Goal: Task Accomplishment & Management: Manage account settings

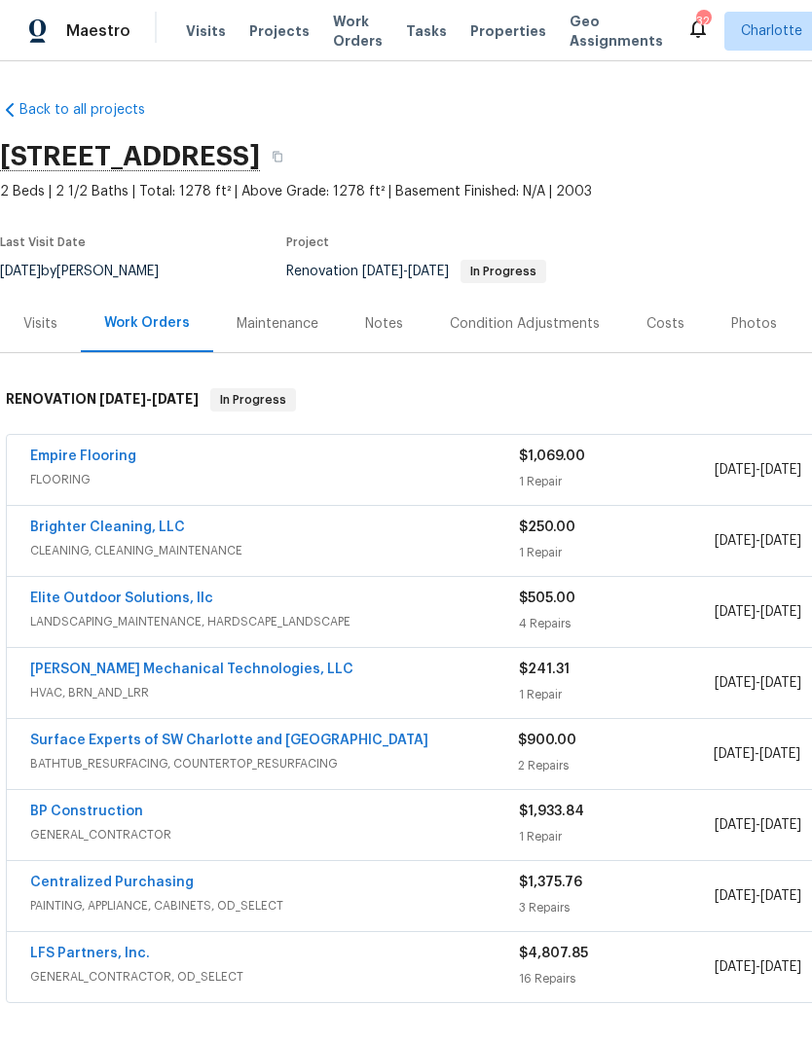
click at [258, 744] on link "Surface Experts of SW Charlotte and [GEOGRAPHIC_DATA]" at bounding box center [229, 741] width 398 height 14
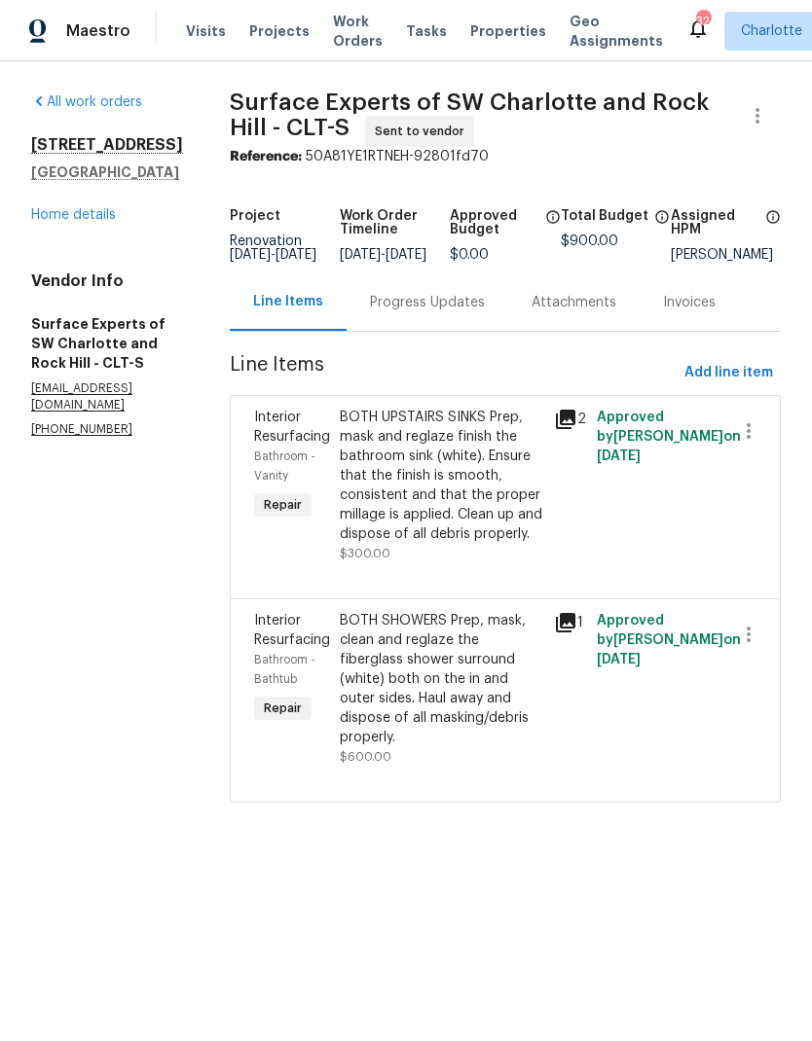
click at [482, 312] on div "Progress Updates" at bounding box center [427, 302] width 115 height 19
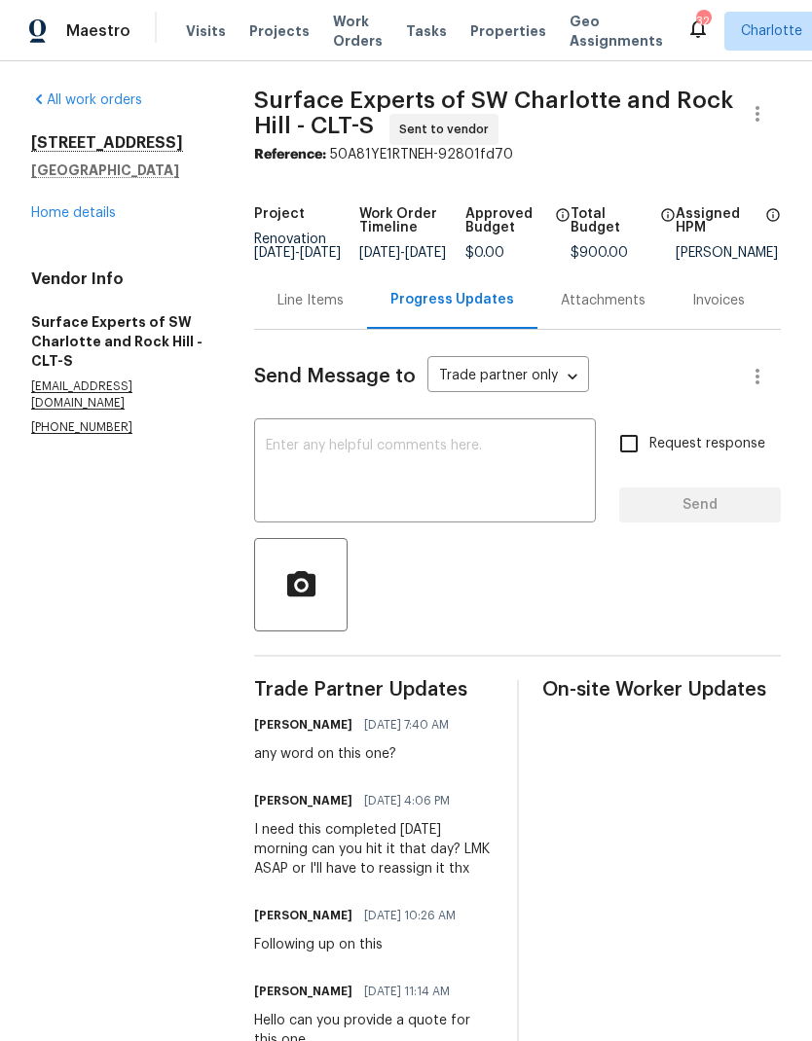
scroll to position [1, 0]
click at [94, 215] on link "Home details" at bounding box center [73, 214] width 85 height 14
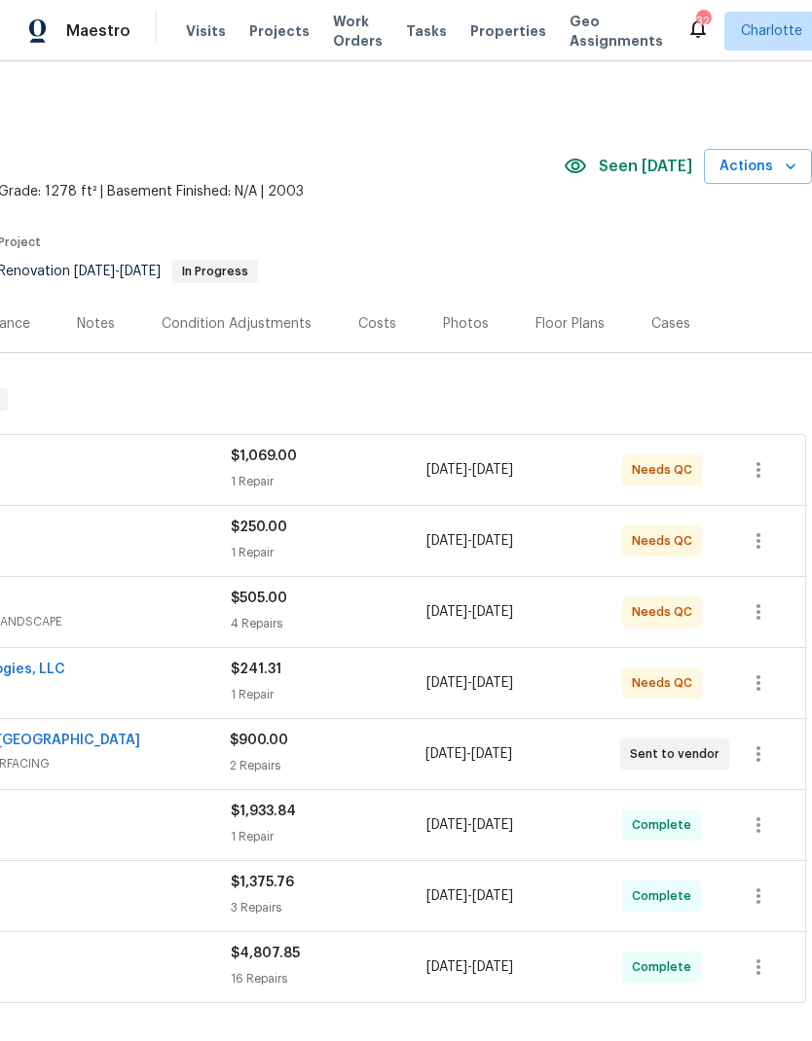
scroll to position [0, 288]
click at [755, 754] on icon "button" at bounding box center [757, 753] width 23 height 23
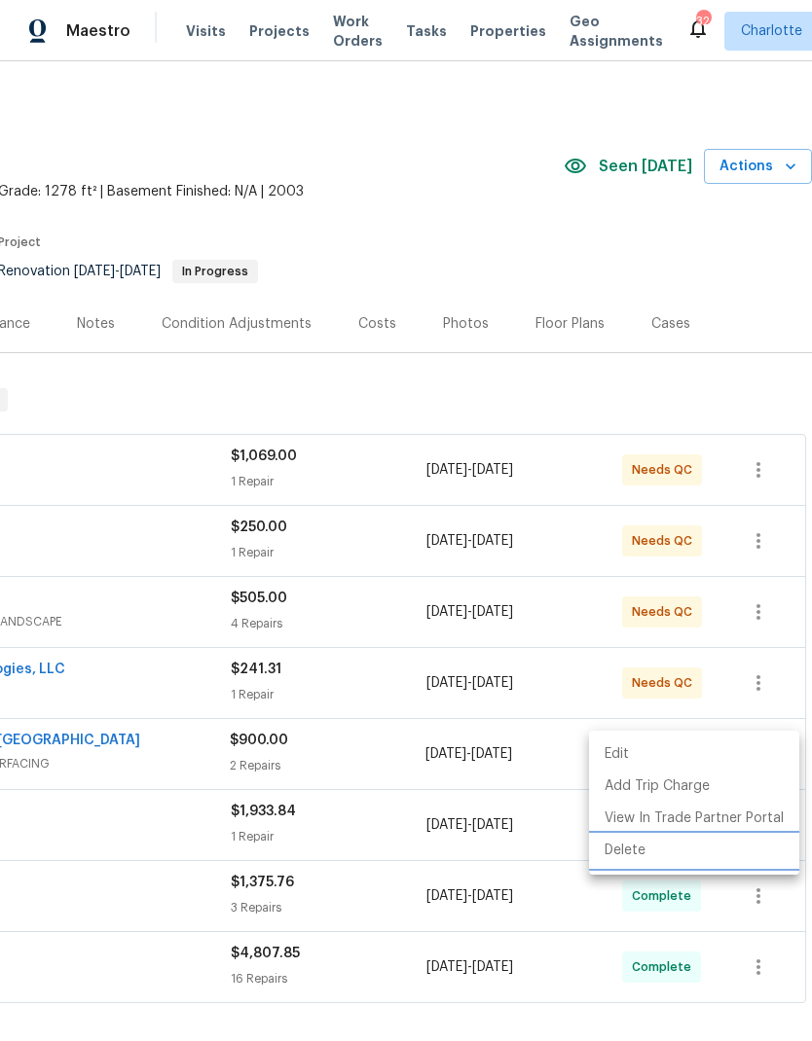
click at [748, 850] on li "Delete" at bounding box center [694, 851] width 210 height 32
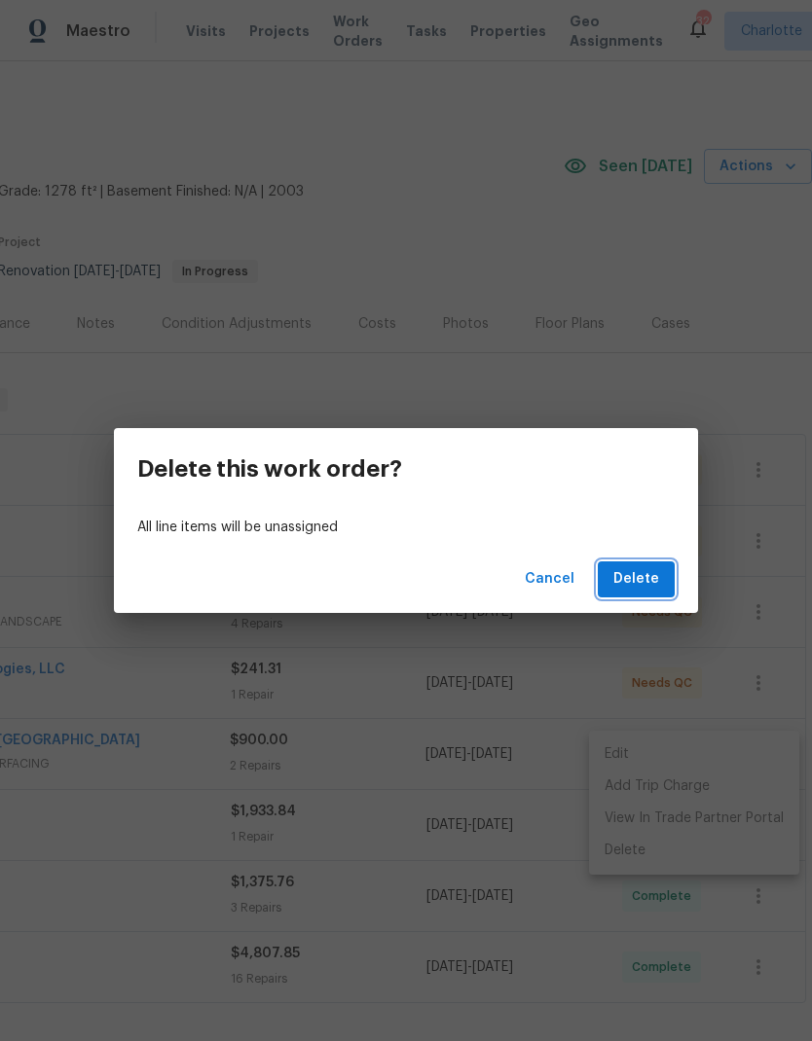
click at [648, 576] on span "Delete" at bounding box center [636, 579] width 46 height 24
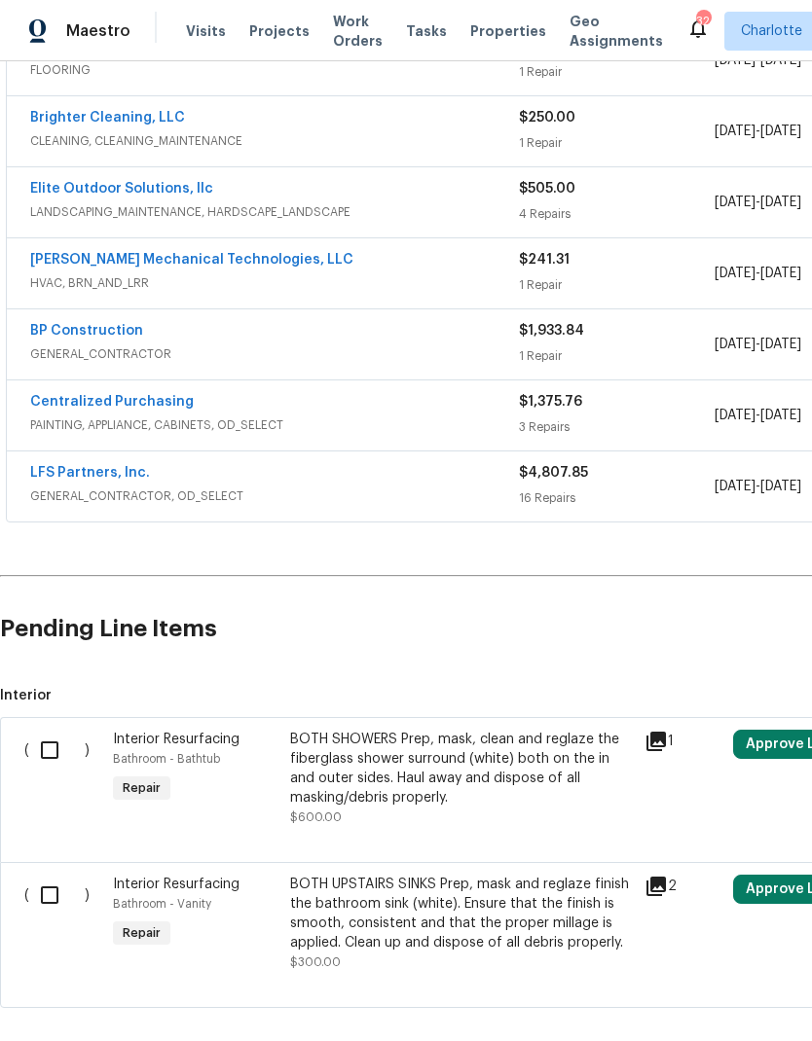
scroll to position [410, 0]
